Goal: Go to known website: Go to known website

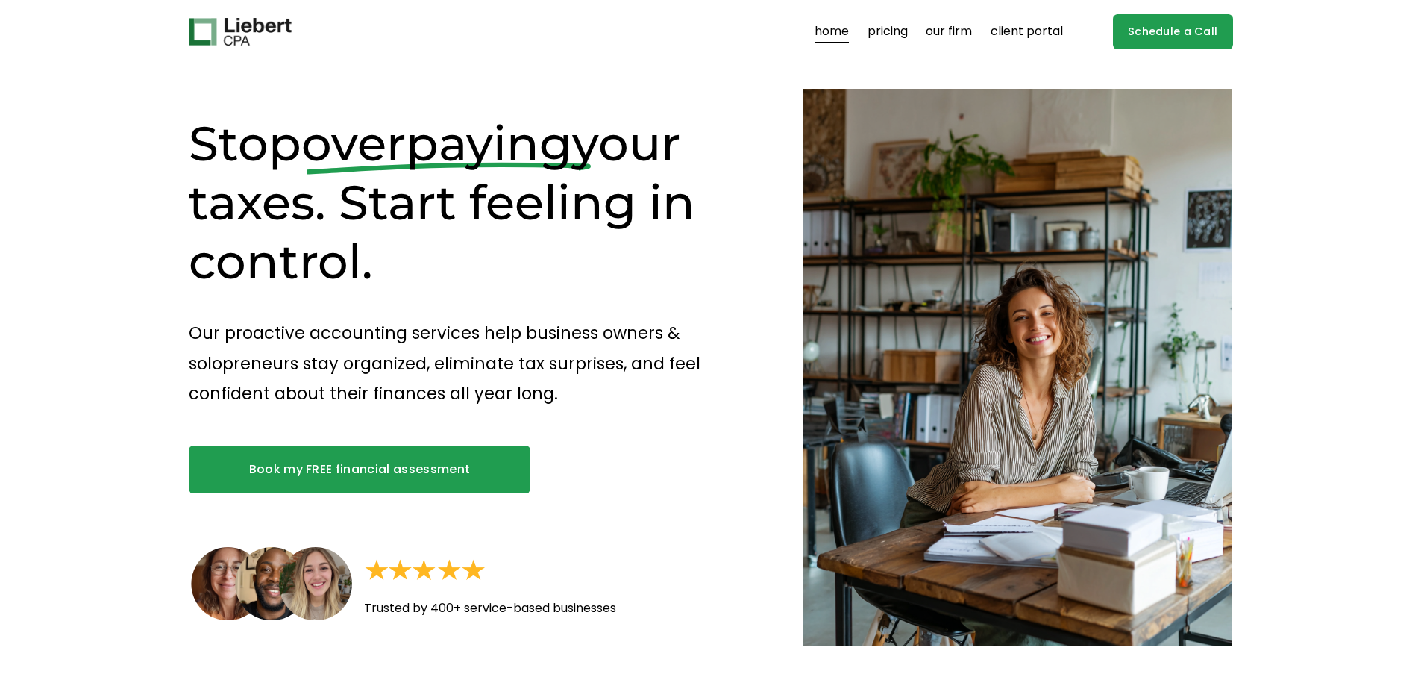
click at [1018, 34] on link "client portal" at bounding box center [1027, 32] width 72 height 24
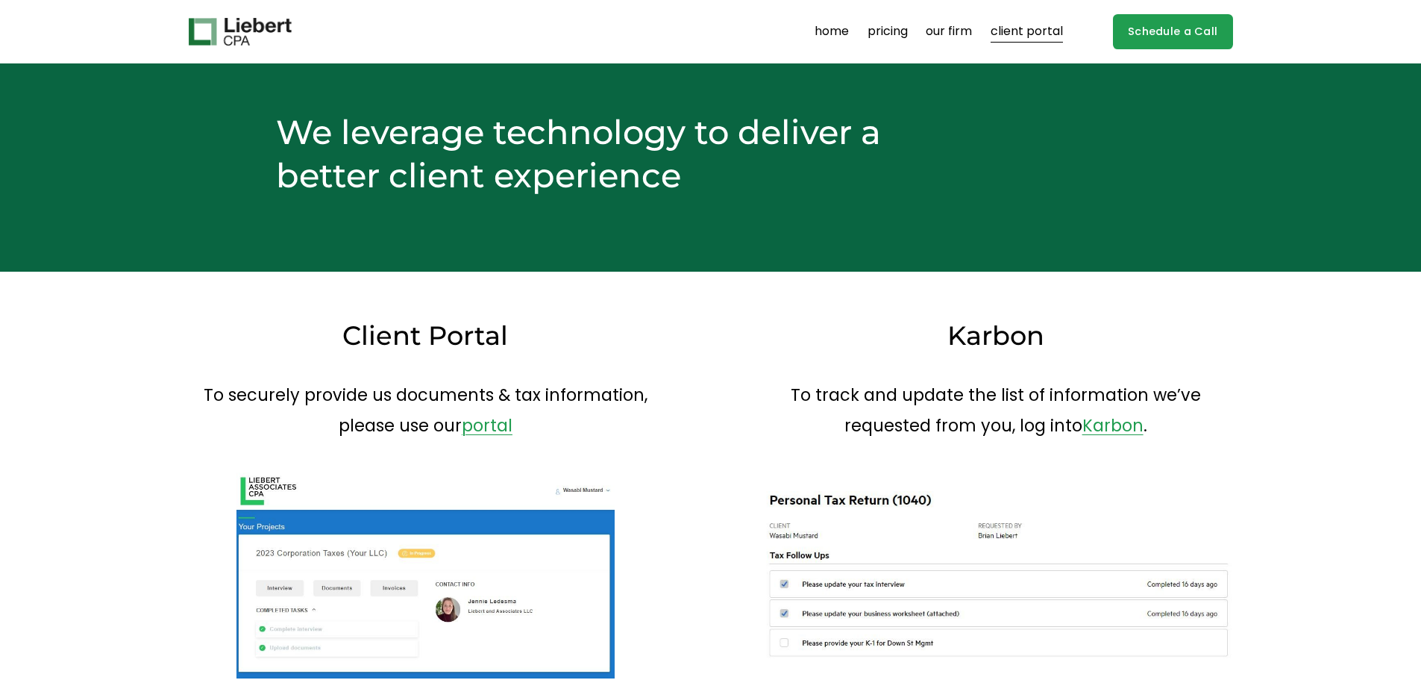
click at [1037, 31] on link "client portal" at bounding box center [1027, 32] width 72 height 24
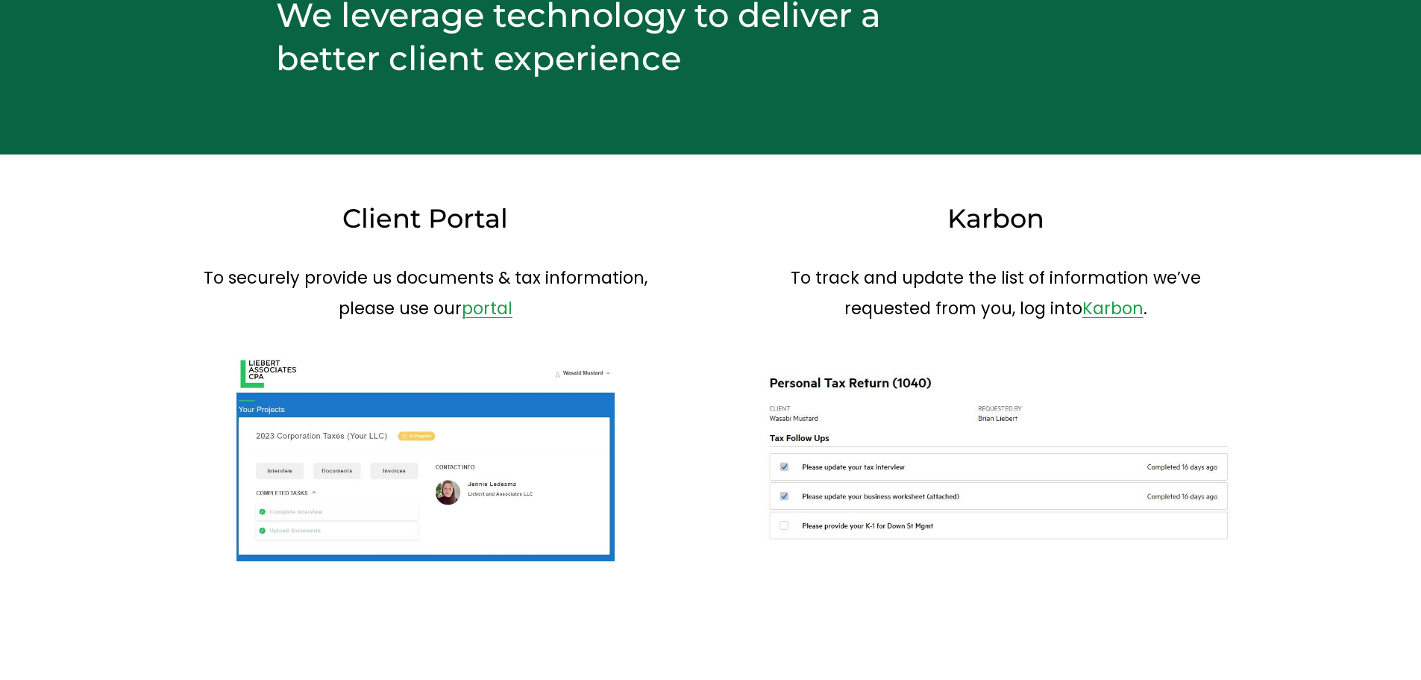
scroll to position [149, 0]
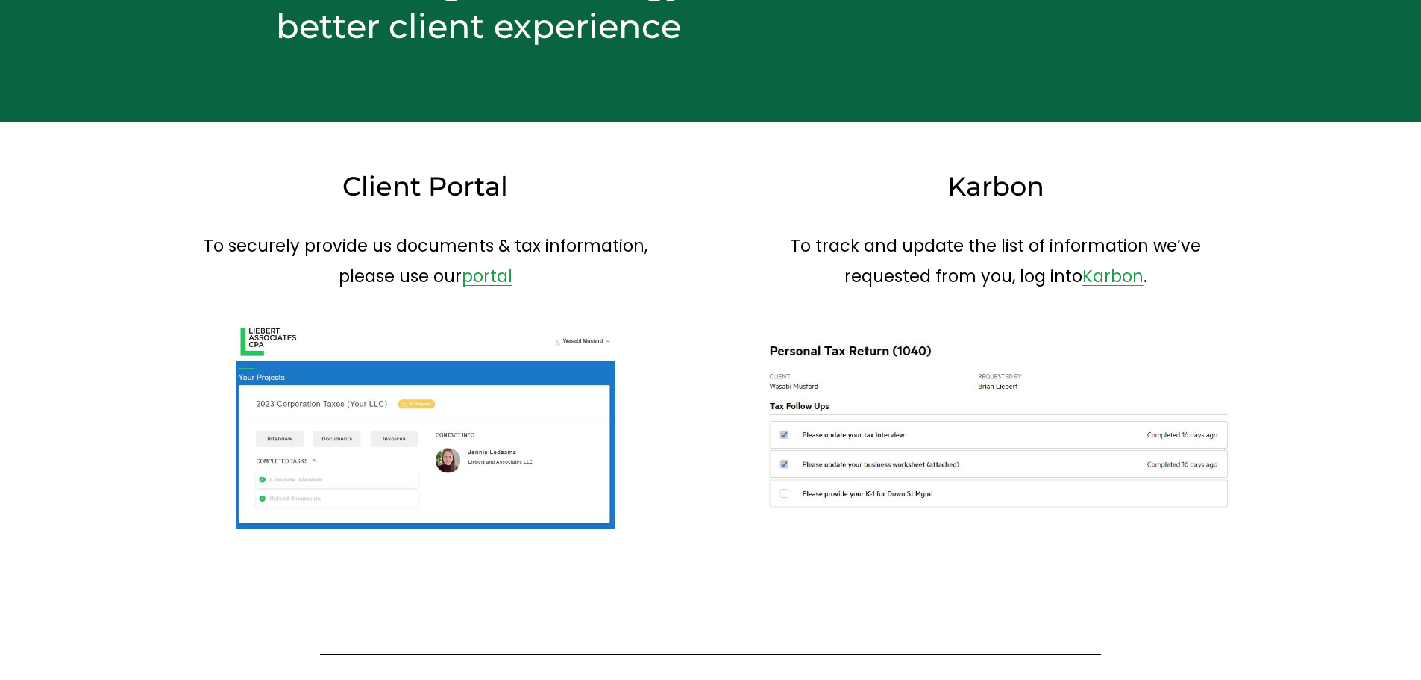
click at [489, 275] on link "portal" at bounding box center [487, 276] width 51 height 24
